Goal: Find contact information: Find contact information

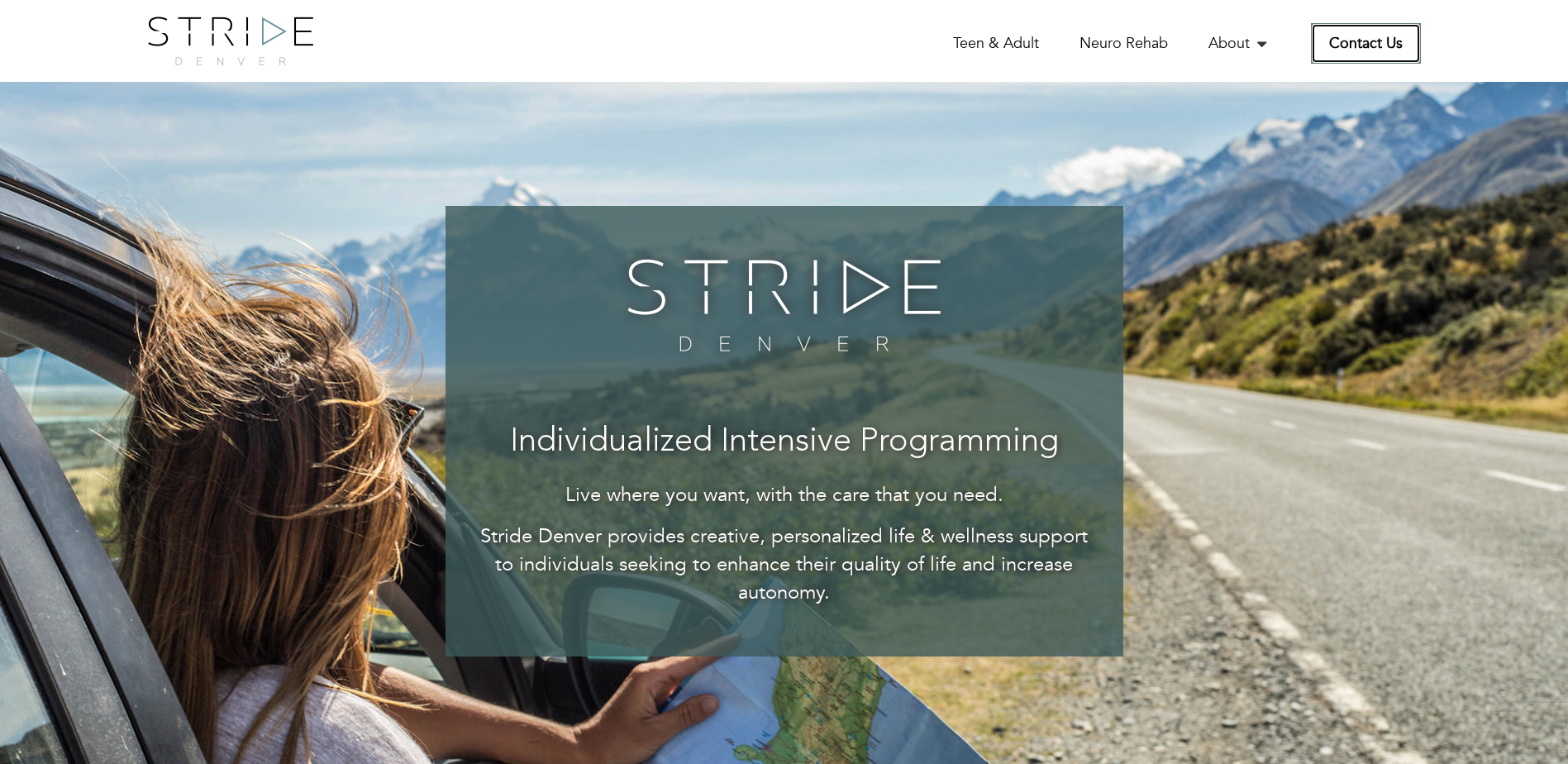
click at [1358, 54] on link "Contact Us" at bounding box center [1366, 43] width 109 height 41
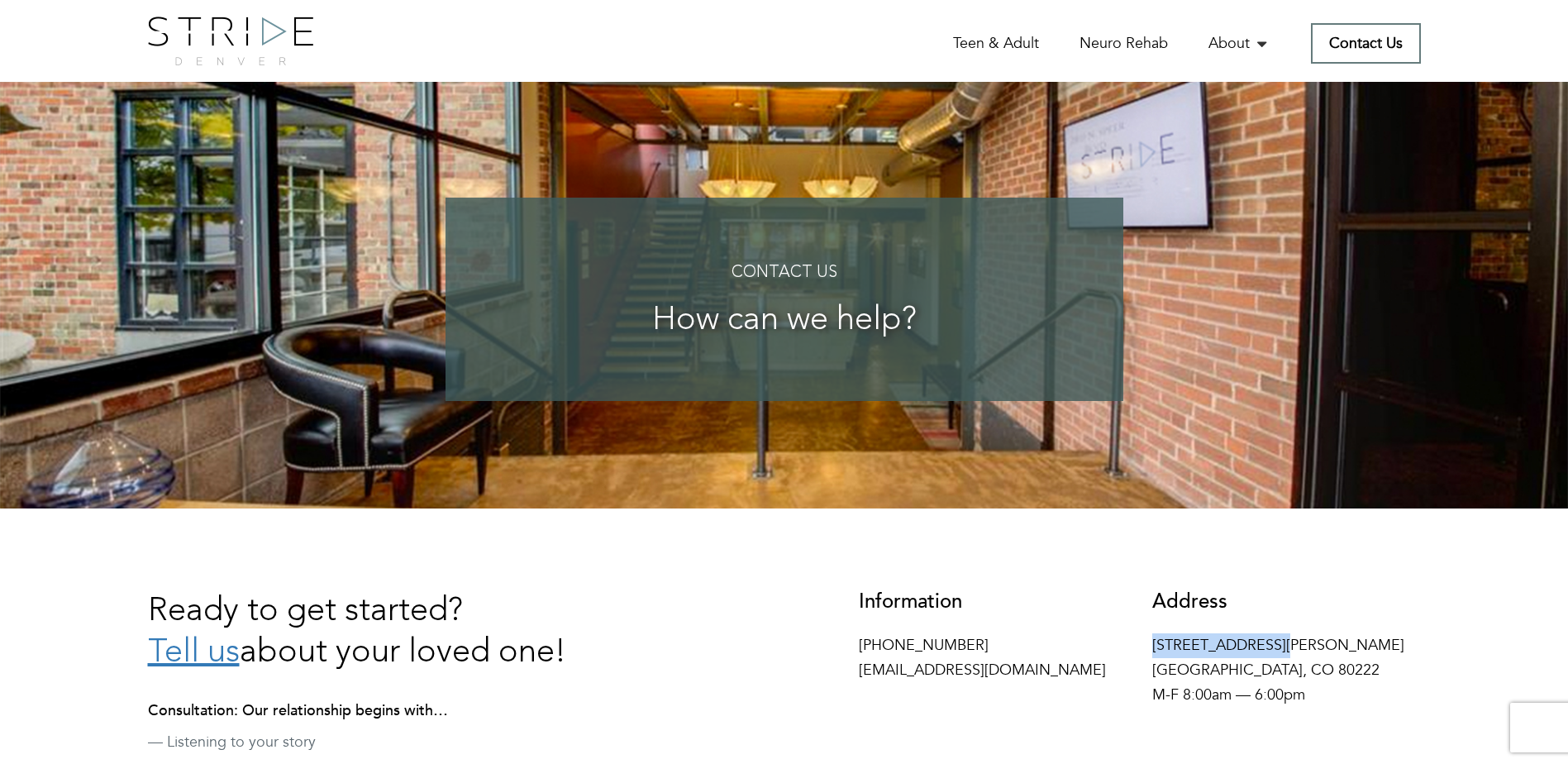
drag, startPoint x: 1151, startPoint y: 646, endPoint x: 1274, endPoint y: 645, distance: 123.0
click at [1274, 645] on p "4155 E Jewell Ave #716 Denver, CO 80222 M-F 8:00am — 6:00pm" at bounding box center [1286, 669] width 269 height 75
copy p "4155 E Jewell Ave"
